Goal: Task Accomplishment & Management: Manage account settings

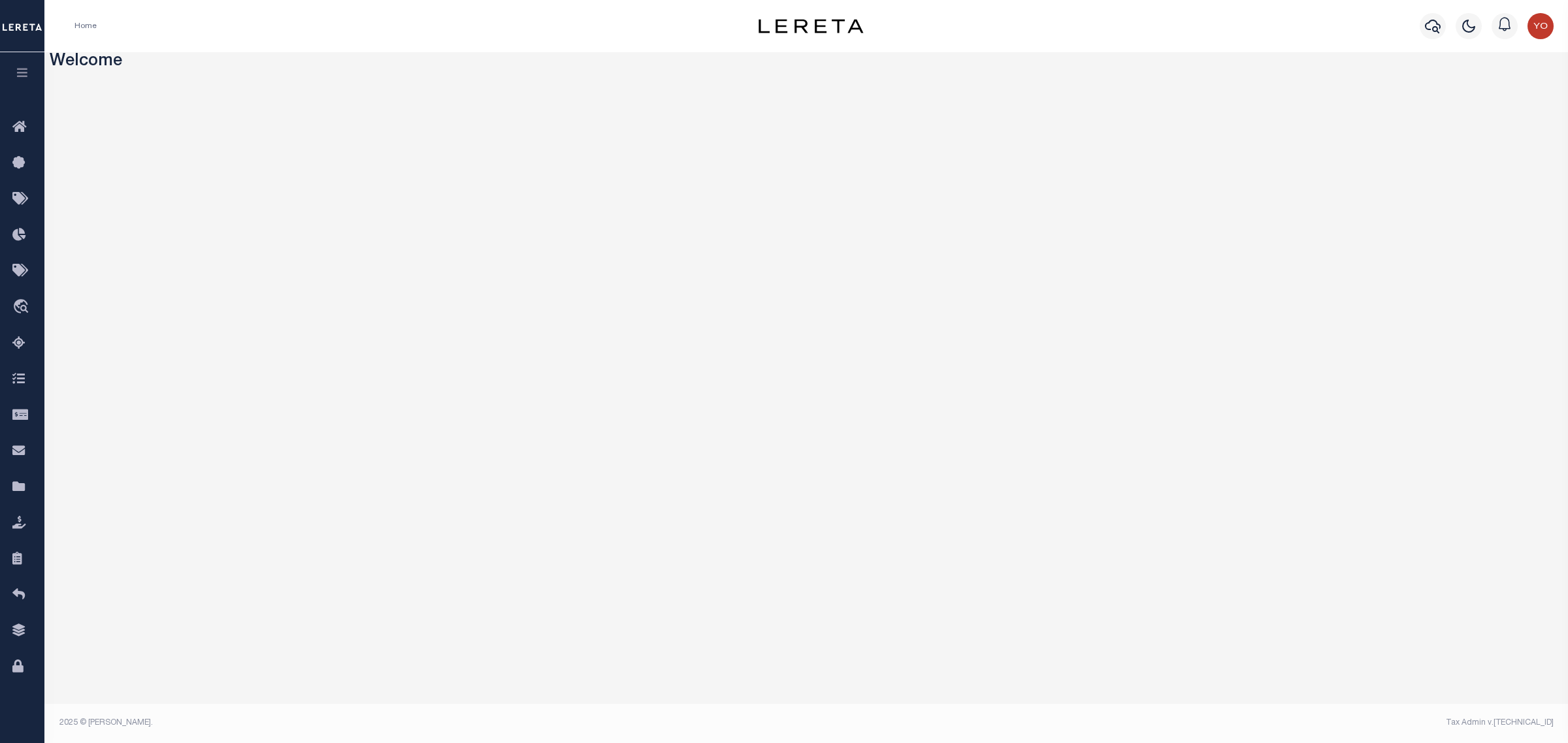
click at [26, 67] on icon "button" at bounding box center [22, 72] width 15 height 12
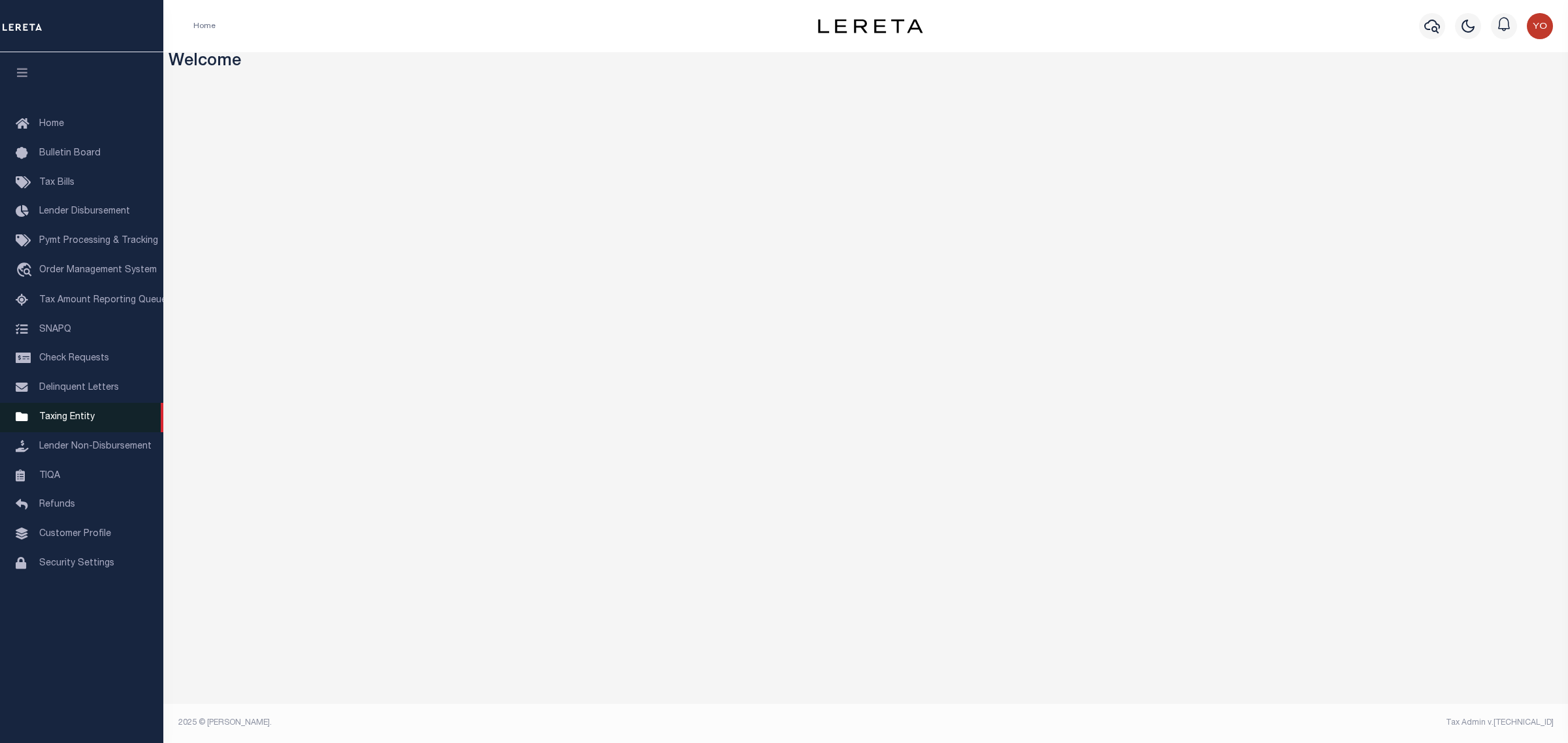
click at [82, 422] on span "Taxing Entity" at bounding box center [67, 418] width 56 height 9
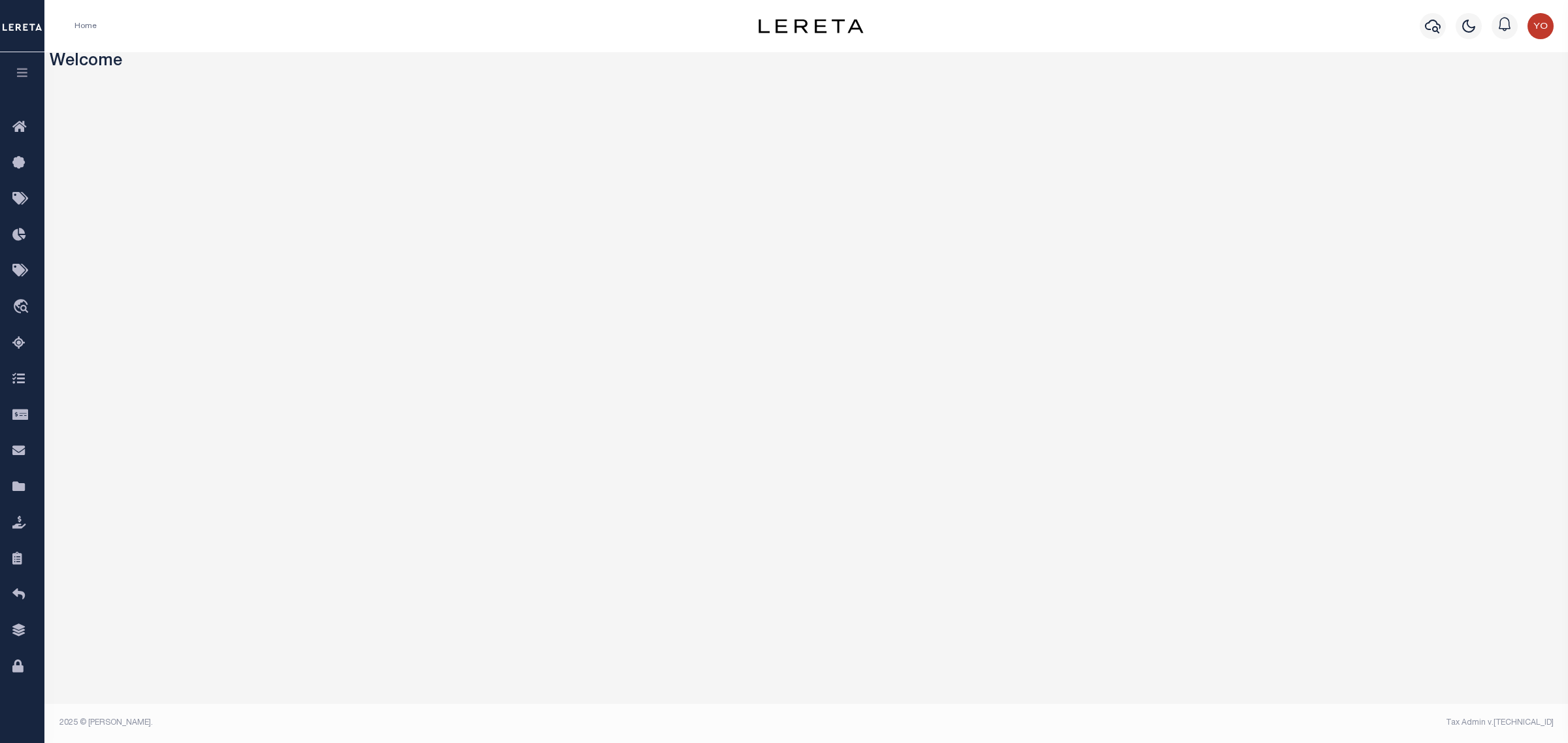
click at [26, 76] on icon "button" at bounding box center [22, 72] width 15 height 12
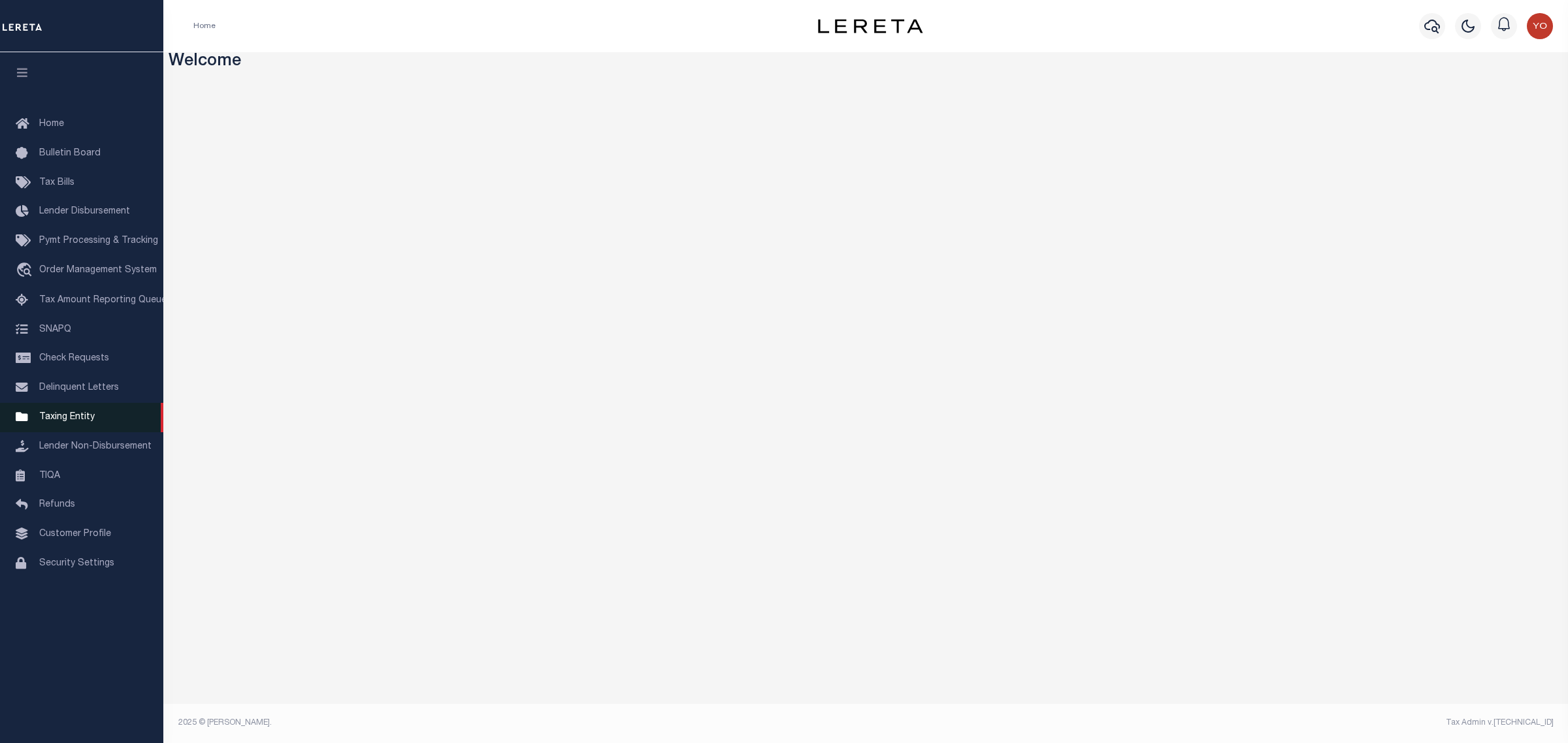
click at [64, 422] on span "Taxing Entity" at bounding box center [67, 418] width 56 height 9
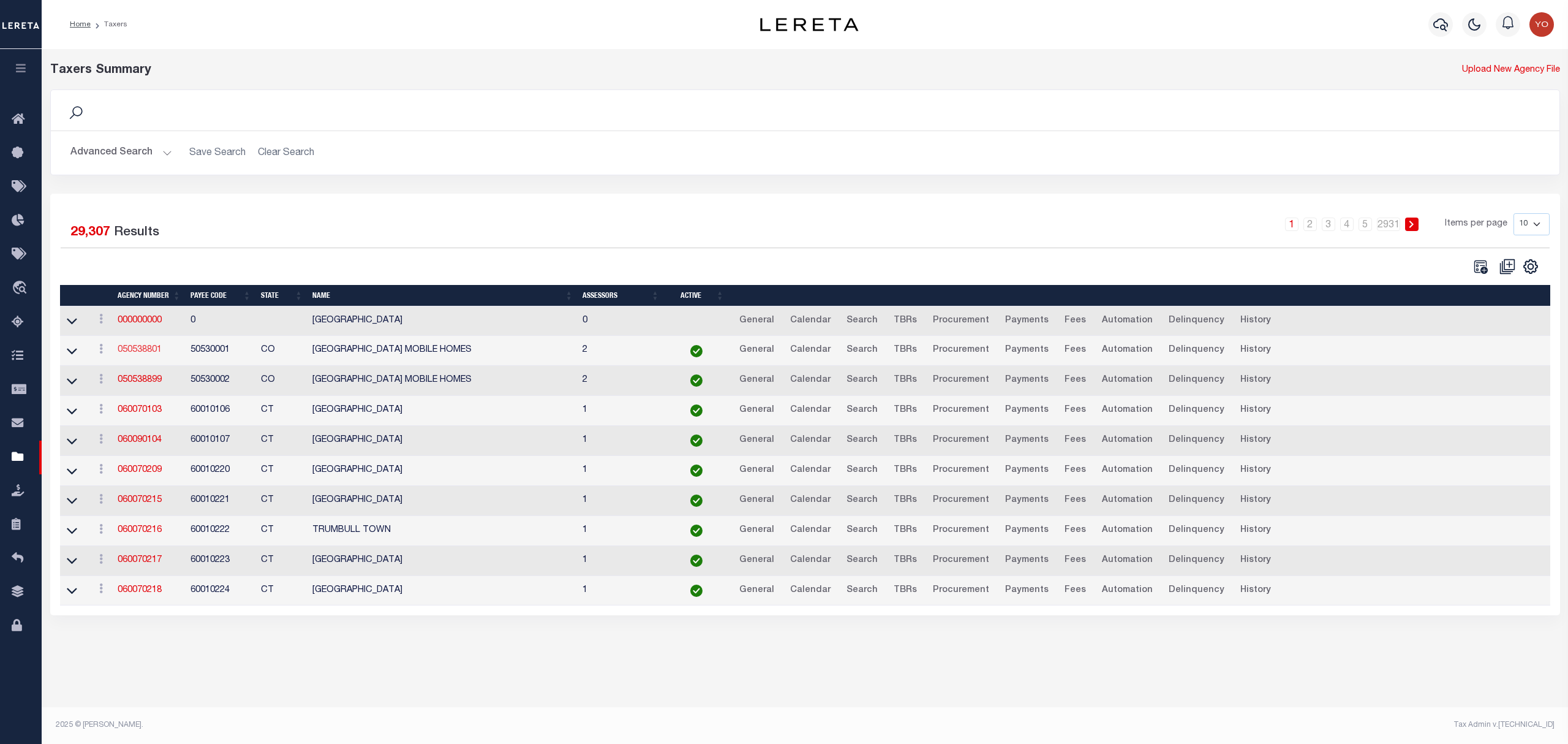
click at [145, 354] on link "050538801" at bounding box center [139, 350] width 44 height 8
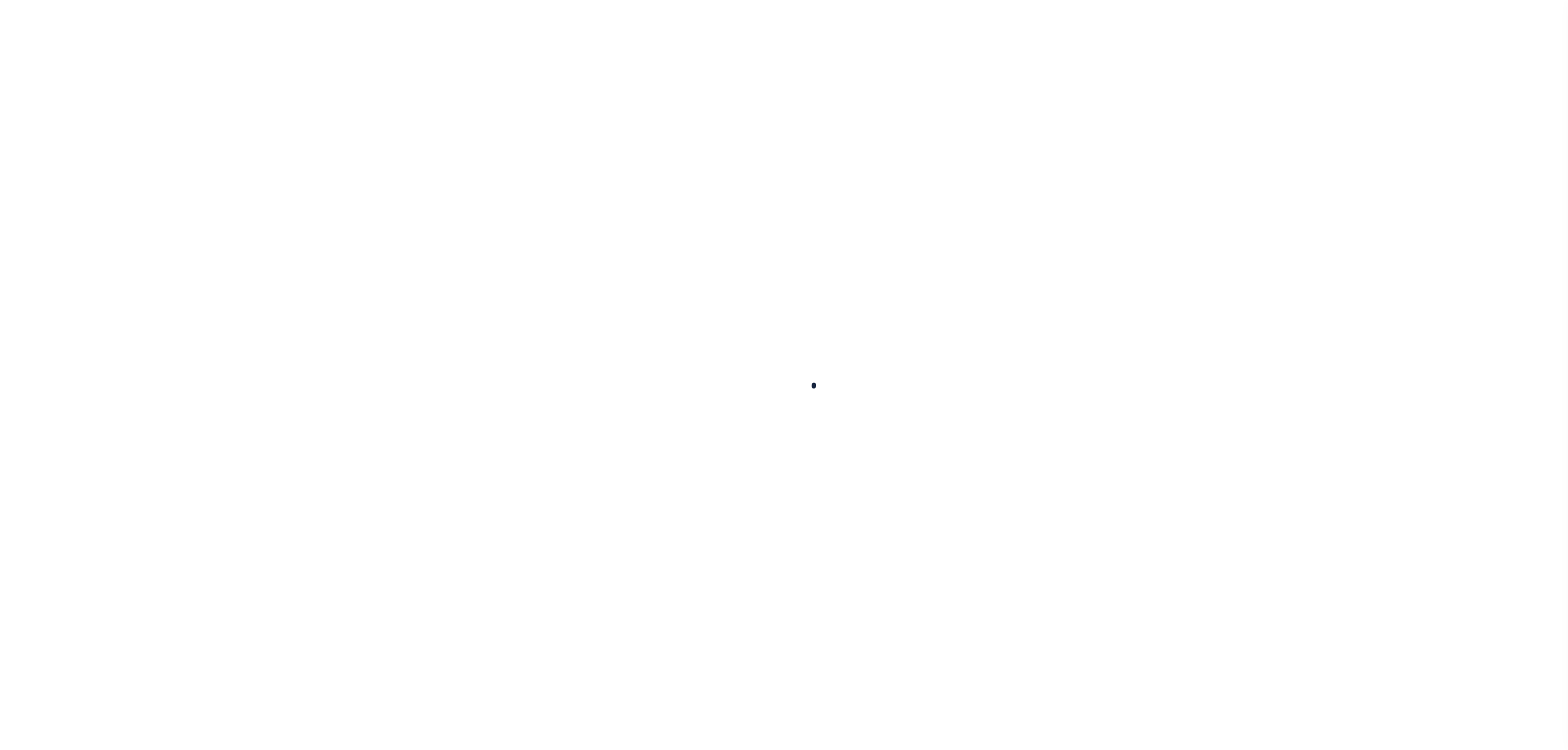
select select
checkbox input "false"
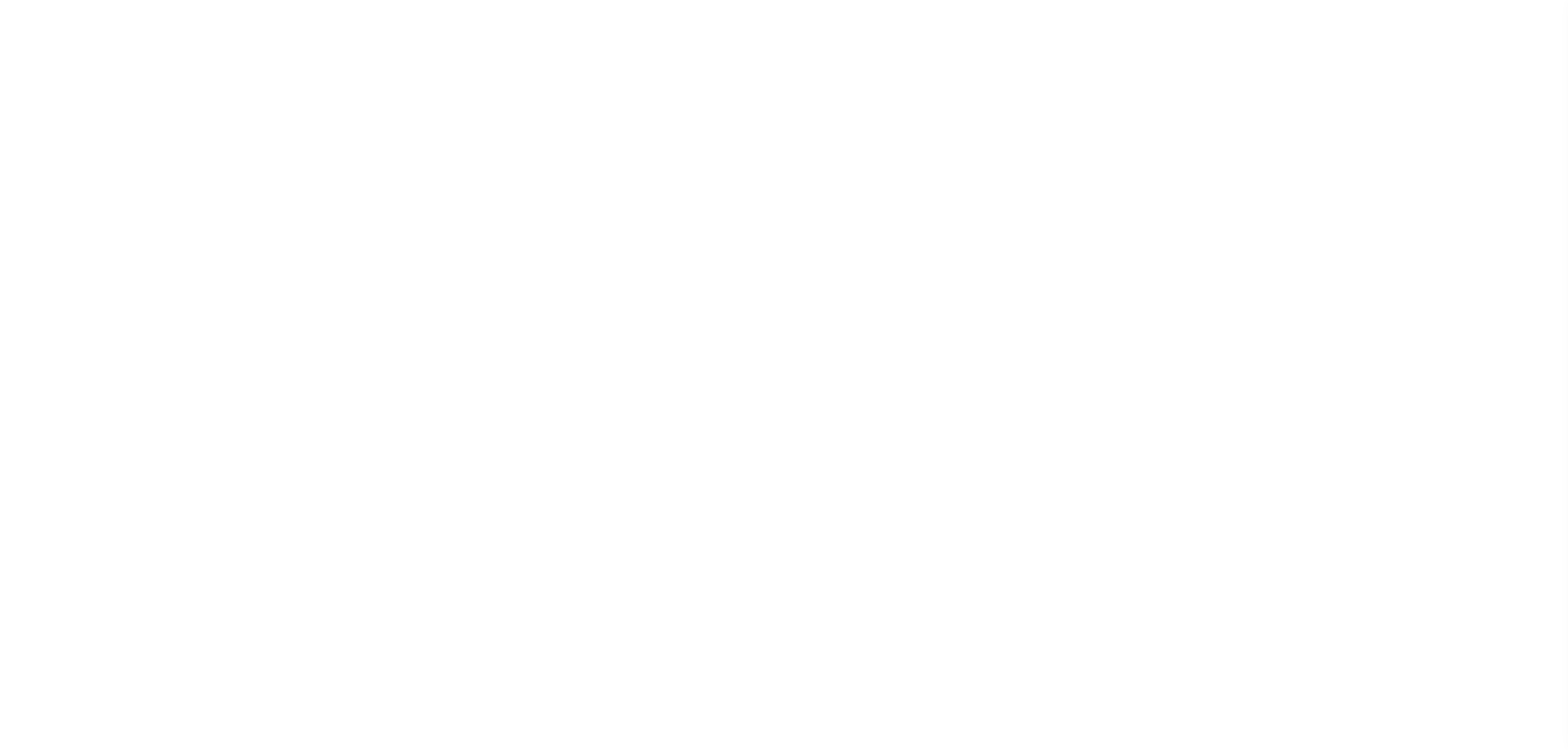
checkbox input "false"
type input "810500000"
